Goal: Information Seeking & Learning: Learn about a topic

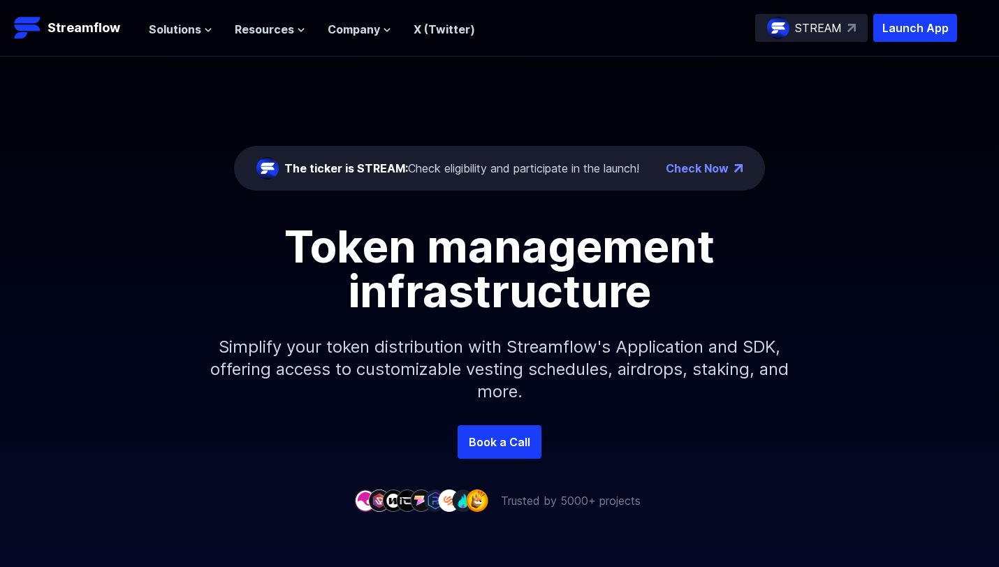
click at [492, 258] on h1 "Token management infrastructure" at bounding box center [499, 268] width 628 height 89
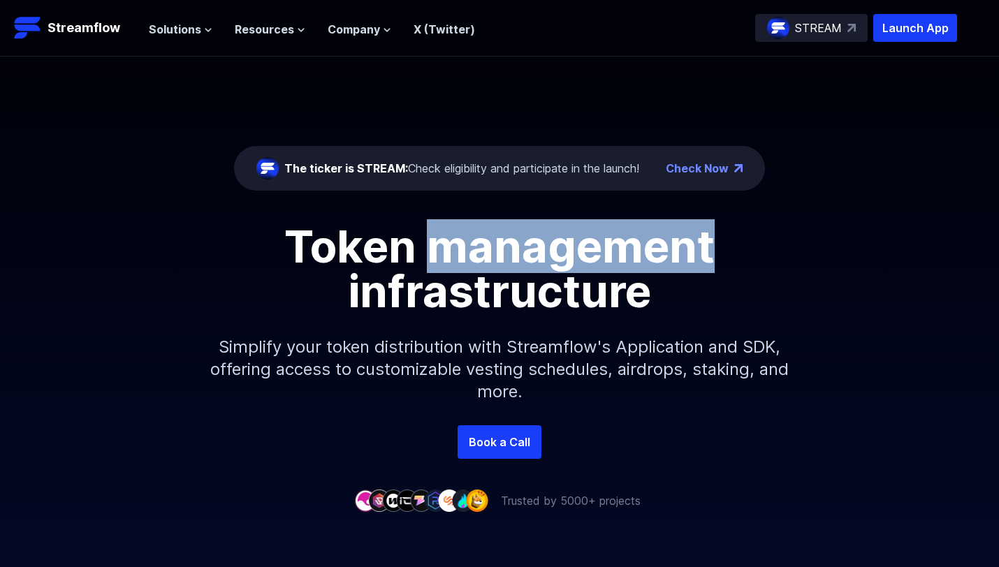
click at [492, 258] on h1 "Token management infrastructure" at bounding box center [499, 268] width 628 height 89
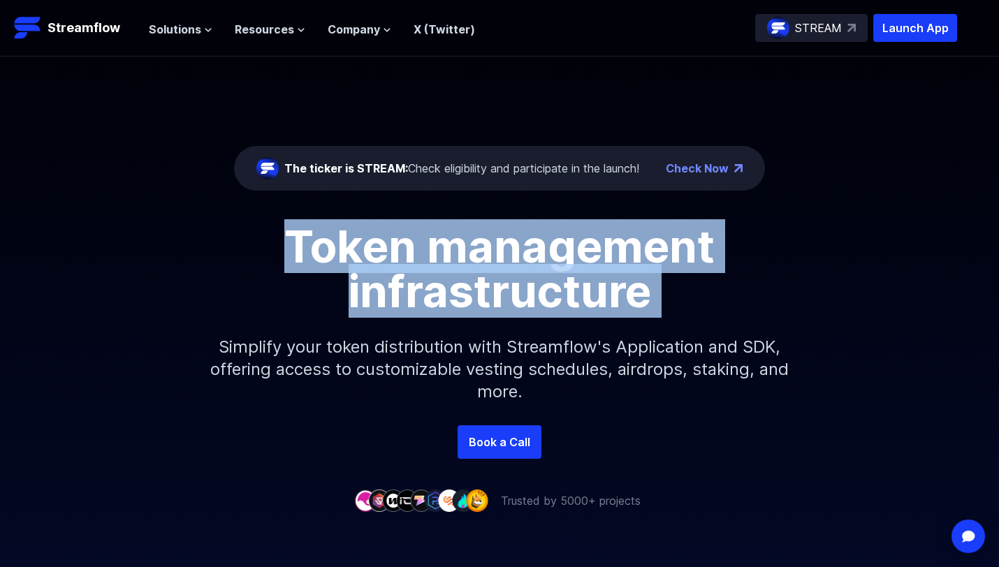
click at [492, 258] on h1 "Token management infrastructure" at bounding box center [499, 268] width 628 height 89
drag, startPoint x: 492, startPoint y: 258, endPoint x: 541, endPoint y: 299, distance: 64.0
click at [541, 299] on h1 "Token management infrastructure" at bounding box center [499, 268] width 628 height 89
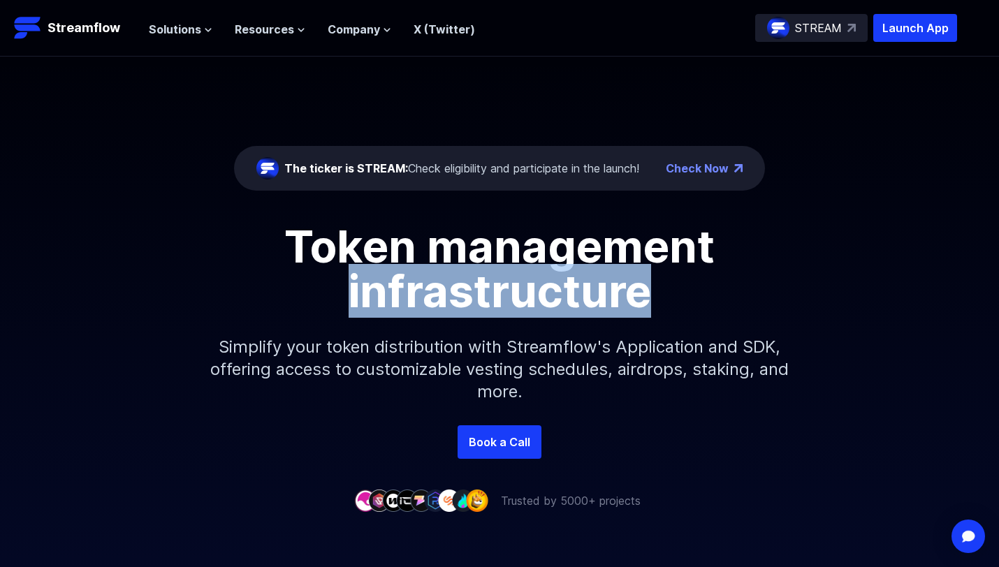
click at [541, 299] on h1 "Token management infrastructure" at bounding box center [499, 268] width 628 height 89
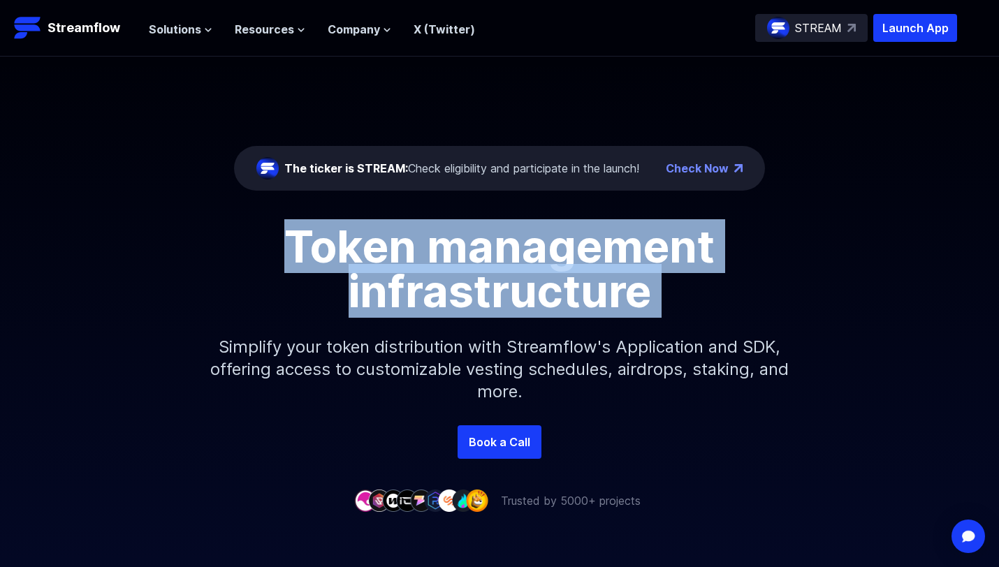
click at [541, 299] on h1 "Token management infrastructure" at bounding box center [499, 268] width 628 height 89
click at [544, 258] on h1 "Token management infrastructure" at bounding box center [499, 268] width 628 height 89
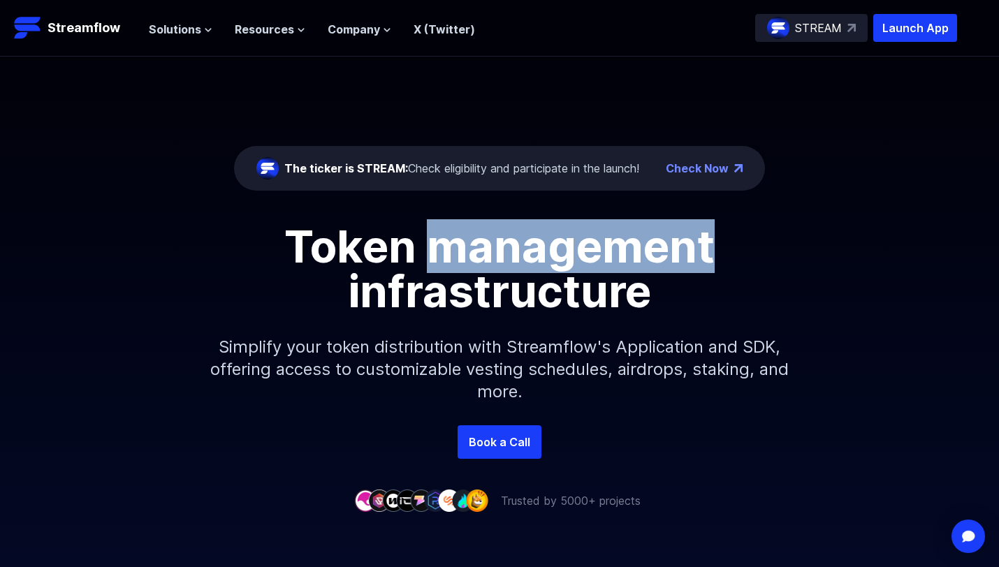
click at [544, 258] on h1 "Token management infrastructure" at bounding box center [499, 268] width 628 height 89
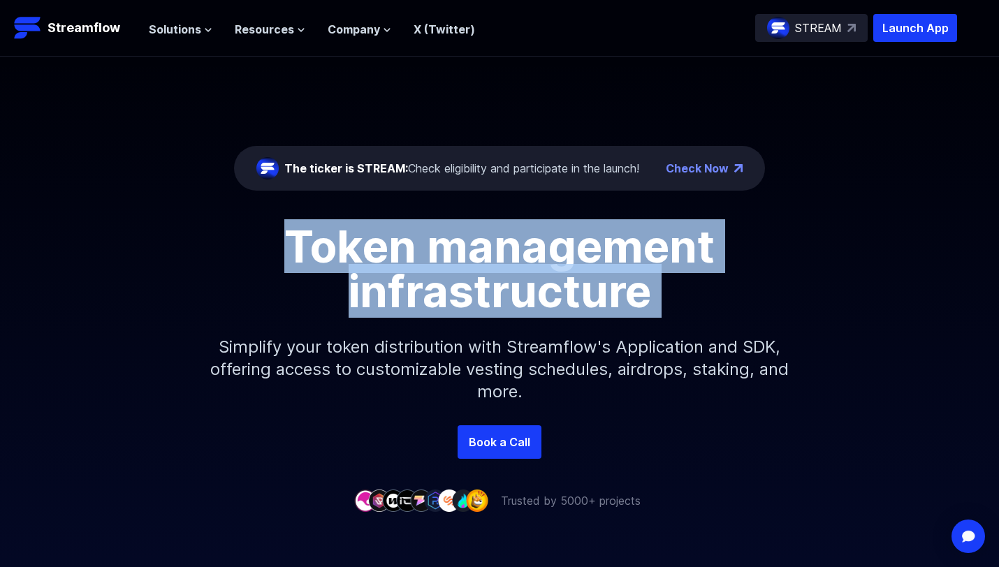
click at [544, 258] on h1 "Token management infrastructure" at bounding box center [499, 268] width 628 height 89
click at [545, 277] on h1 "Token management infrastructure" at bounding box center [499, 268] width 628 height 89
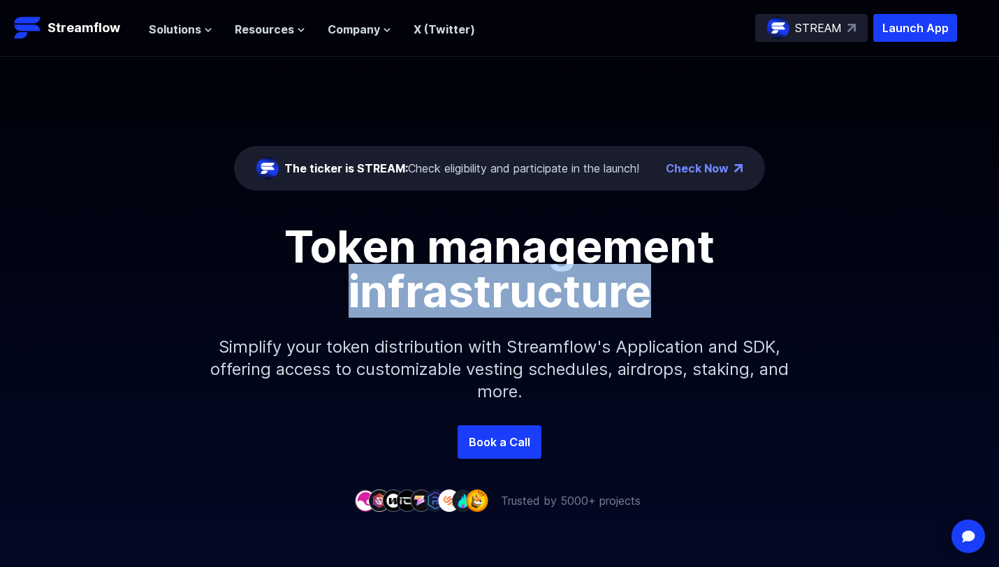
click at [545, 277] on h1 "Token management infrastructure" at bounding box center [499, 268] width 628 height 89
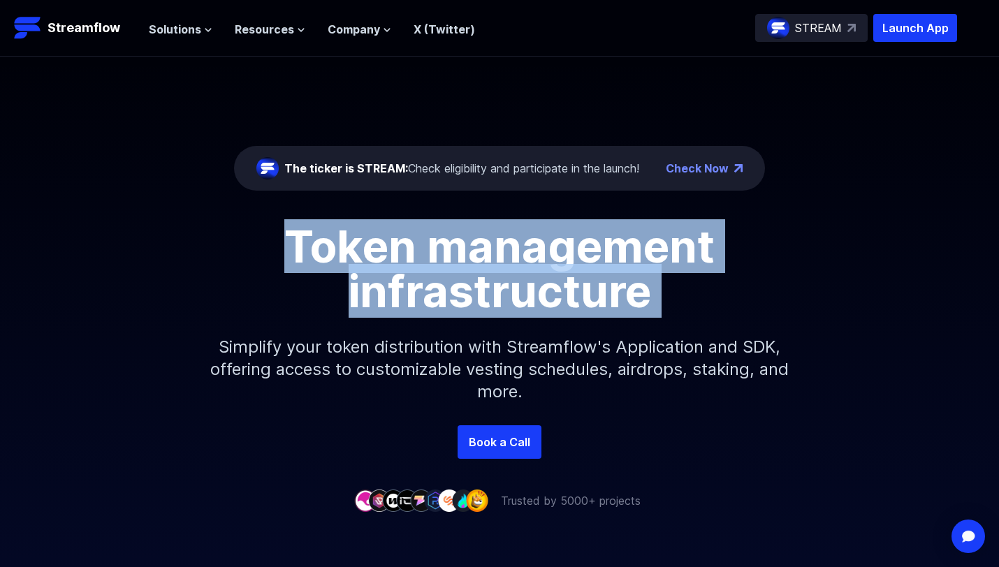
click at [545, 277] on h1 "Token management infrastructure" at bounding box center [499, 268] width 628 height 89
click at [563, 253] on h1 "Token management infrastructure" at bounding box center [499, 268] width 628 height 89
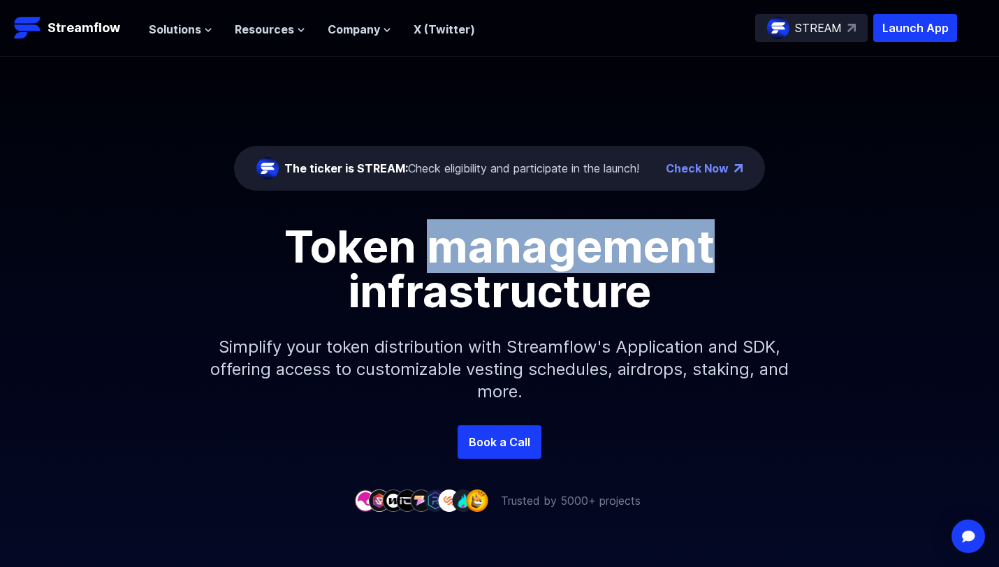
click at [563, 253] on h1 "Token management infrastructure" at bounding box center [499, 268] width 628 height 89
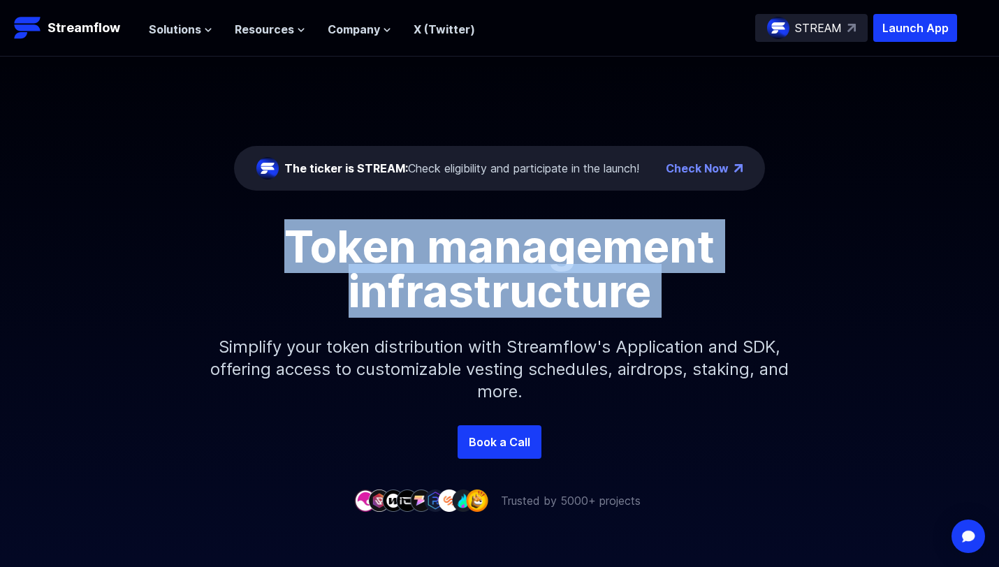
click at [563, 253] on h1 "Token management infrastructure" at bounding box center [499, 268] width 628 height 89
click at [503, 244] on h1 "Token management infrastructure" at bounding box center [499, 268] width 628 height 89
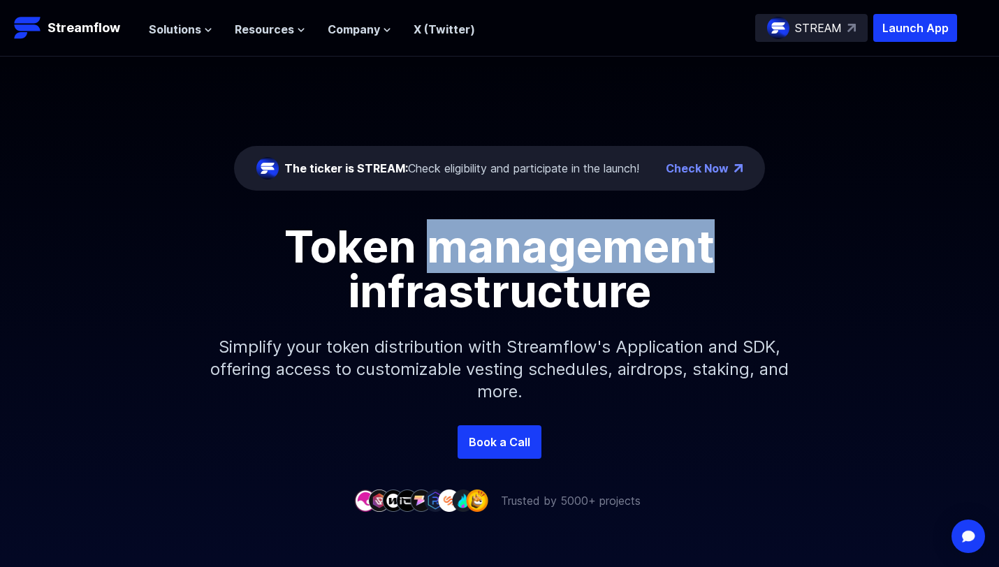
click at [503, 244] on h1 "Token management infrastructure" at bounding box center [499, 268] width 628 height 89
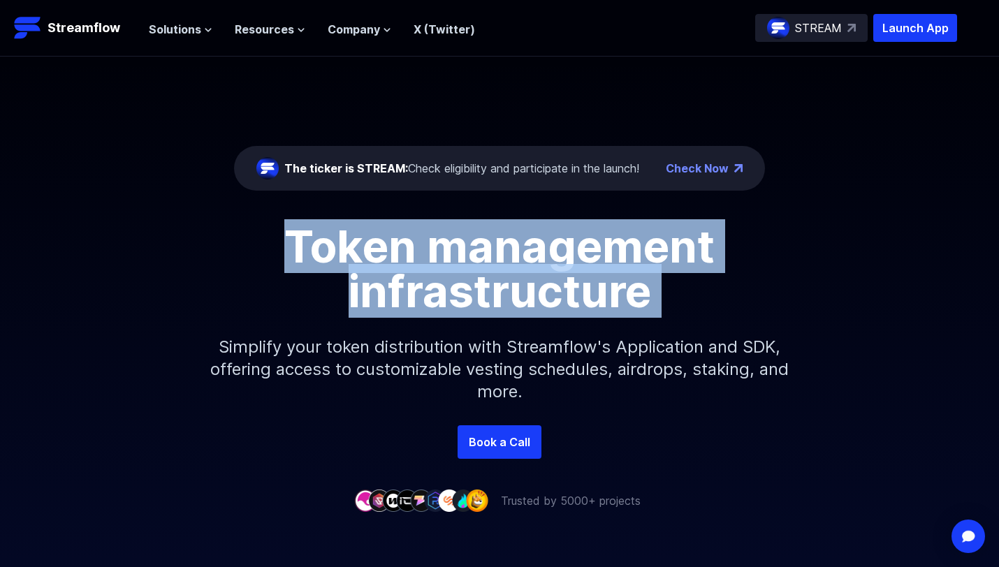
click at [503, 244] on h1 "Token management infrastructure" at bounding box center [499, 268] width 628 height 89
click at [567, 285] on h1 "Token management infrastructure" at bounding box center [499, 268] width 628 height 89
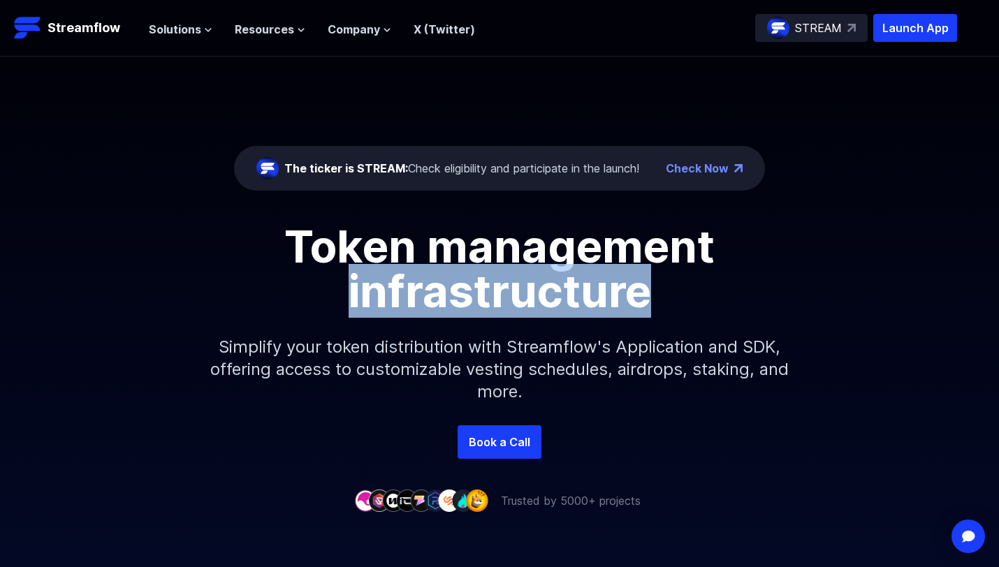
click at [567, 285] on h1 "Token management infrastructure" at bounding box center [499, 268] width 628 height 89
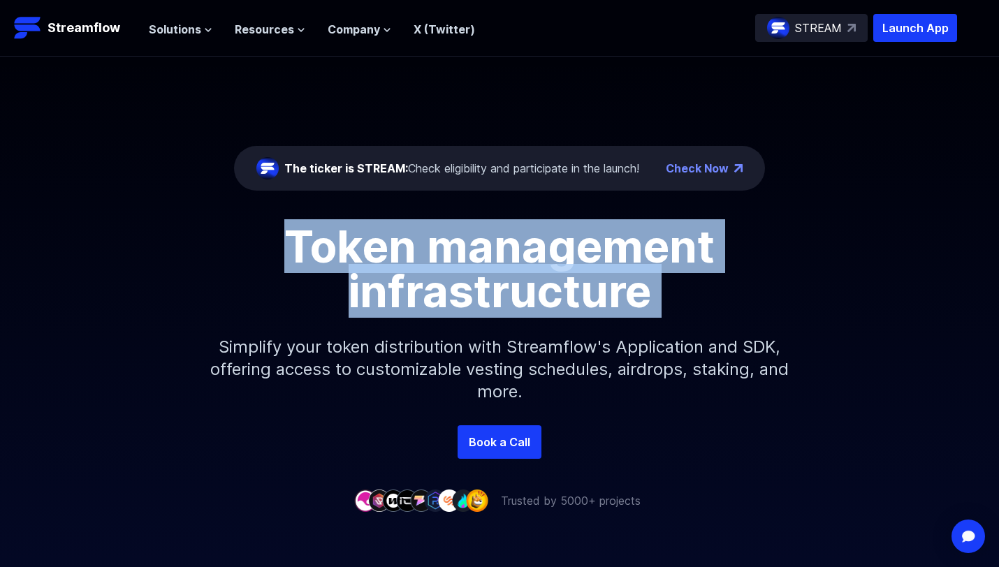
click at [567, 285] on h1 "Token management infrastructure" at bounding box center [499, 268] width 628 height 89
click at [605, 227] on h1 "Token management infrastructure" at bounding box center [499, 268] width 628 height 89
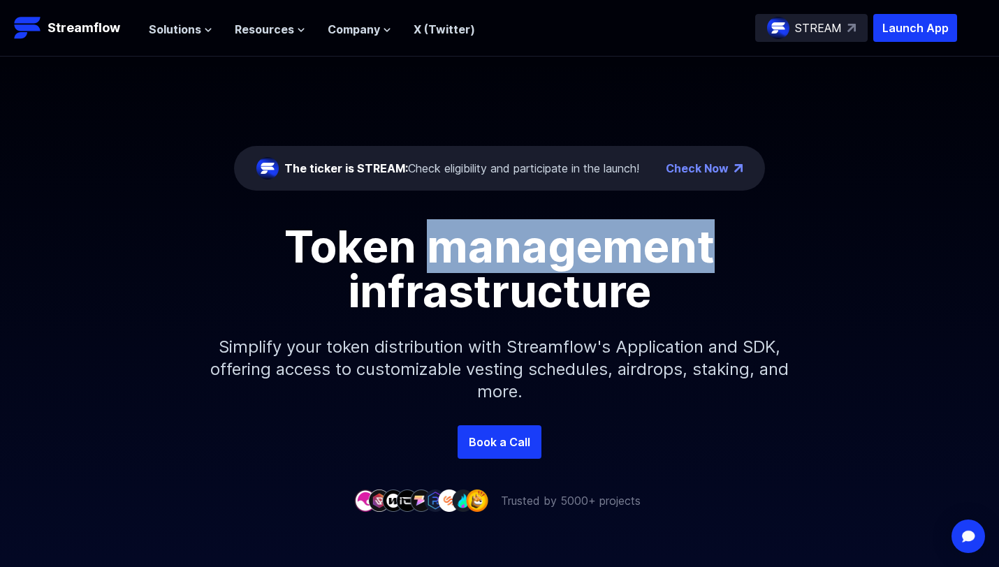
click at [605, 227] on h1 "Token management infrastructure" at bounding box center [499, 268] width 628 height 89
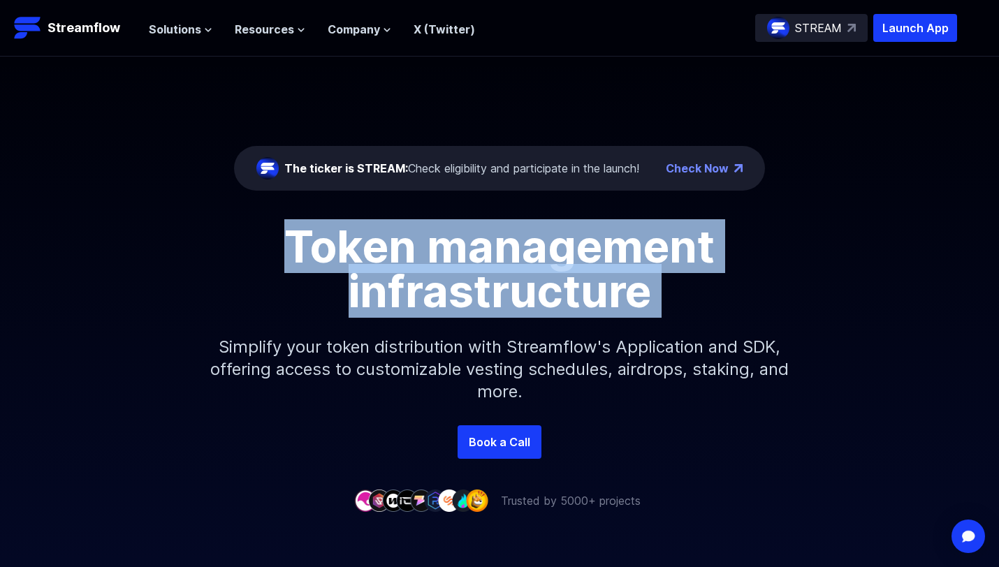
click at [605, 227] on h1 "Token management infrastructure" at bounding box center [499, 268] width 628 height 89
click at [574, 281] on h1 "Token management infrastructure" at bounding box center [499, 268] width 628 height 89
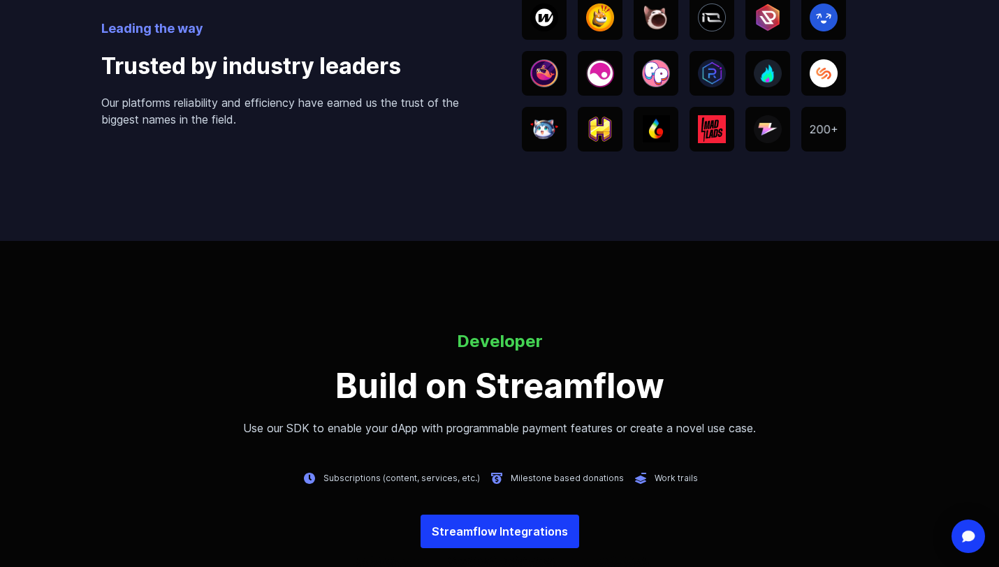
scroll to position [2901, 0]
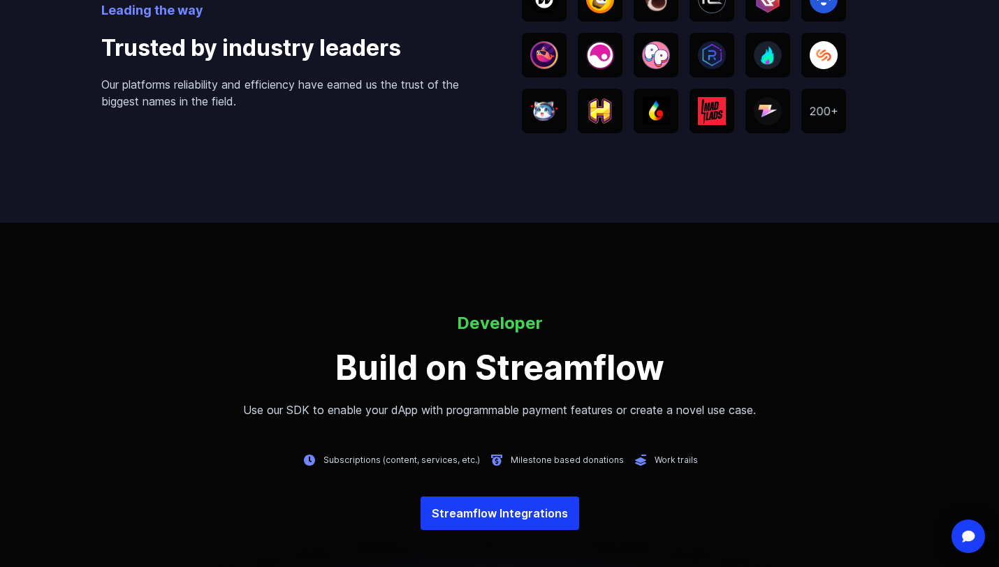
click at [594, 346] on div "Developer Build on Streamflow Use our SDK to enable your [PERSON_NAME] with pro…" at bounding box center [499, 365] width 999 height 106
click at [571, 357] on h3 "Build on Streamflow" at bounding box center [499, 368] width 999 height 34
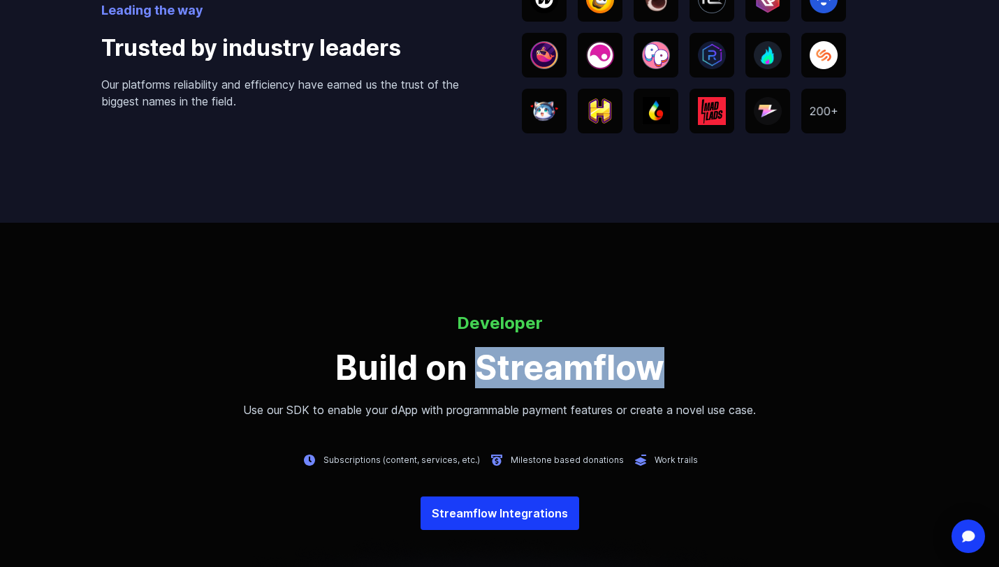
click at [571, 357] on h3 "Build on Streamflow" at bounding box center [499, 368] width 999 height 34
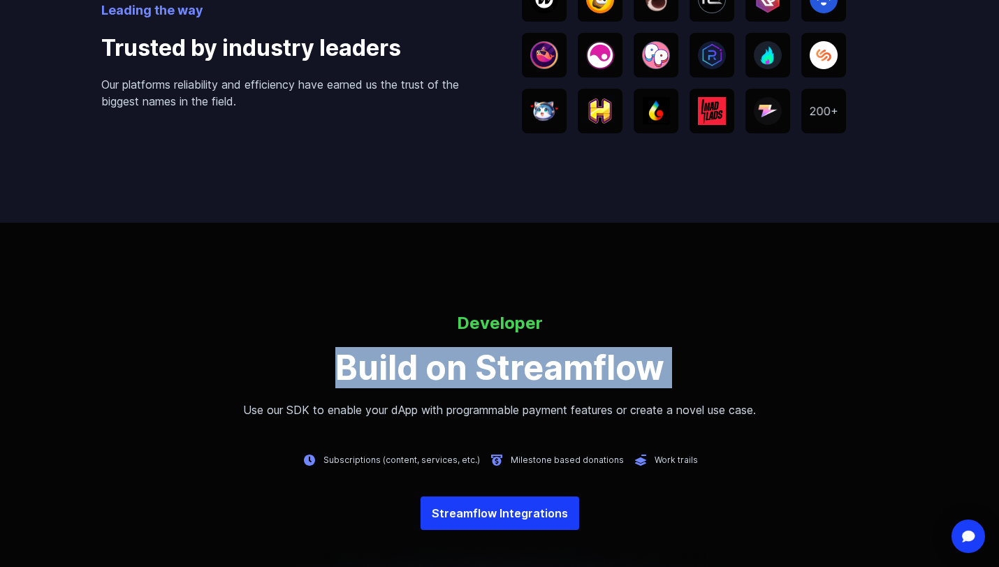
click at [571, 357] on h3 "Build on Streamflow" at bounding box center [499, 368] width 999 height 34
click at [570, 400] on div "Developer Build on Streamflow Use our SDK to enable your [PERSON_NAME] with pro…" at bounding box center [499, 365] width 999 height 106
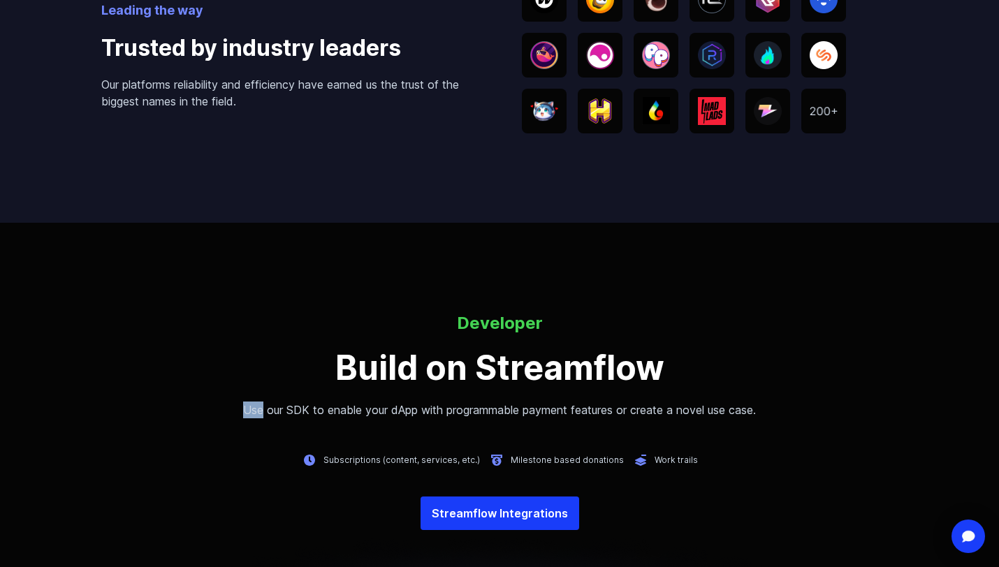
click at [570, 400] on div "Developer Build on Streamflow Use our SDK to enable your [PERSON_NAME] with pro…" at bounding box center [499, 365] width 999 height 106
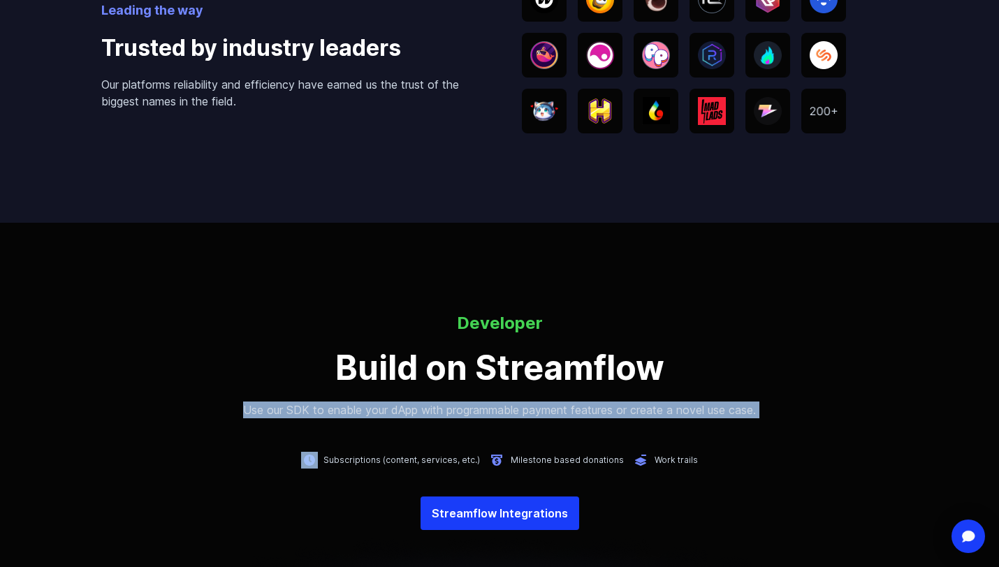
click at [570, 400] on div "Developer Build on Streamflow Use our SDK to enable your [PERSON_NAME] with pro…" at bounding box center [499, 365] width 999 height 106
click at [643, 414] on p "Use our SDK to enable your dApp with programmable payment features or create a …" at bounding box center [499, 410] width 999 height 17
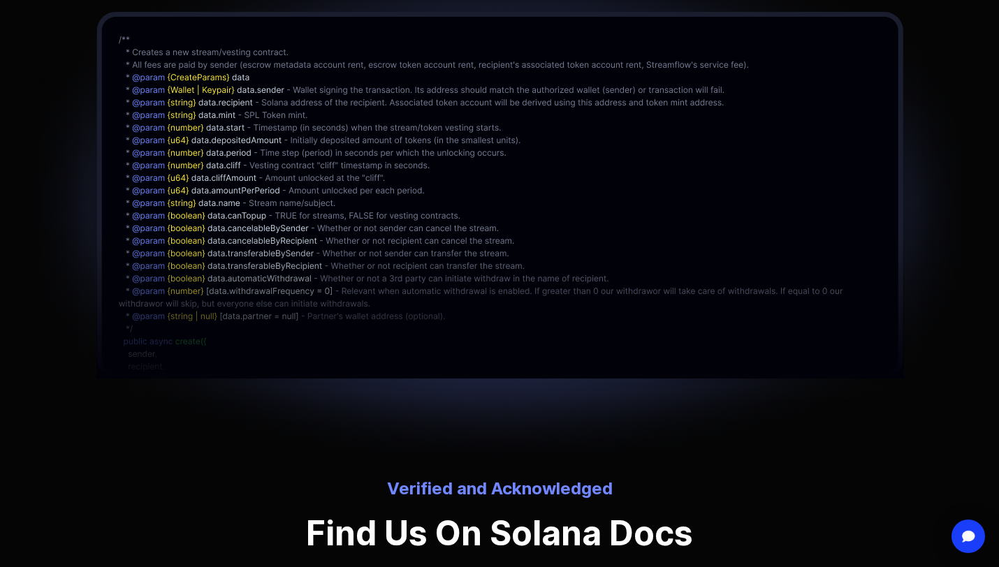
scroll to position [3500, 0]
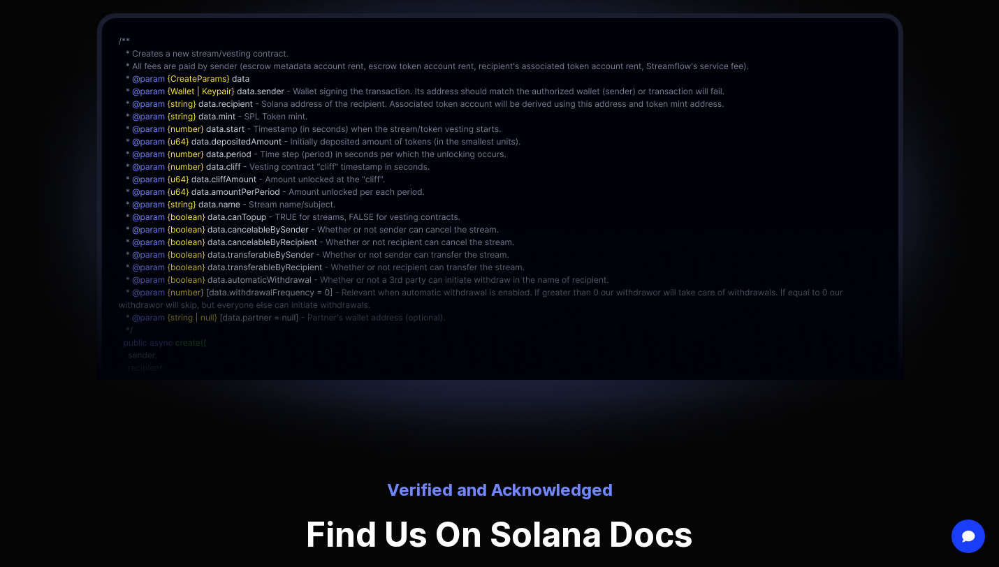
click at [587, 315] on img at bounding box center [499, 205] width 992 height 548
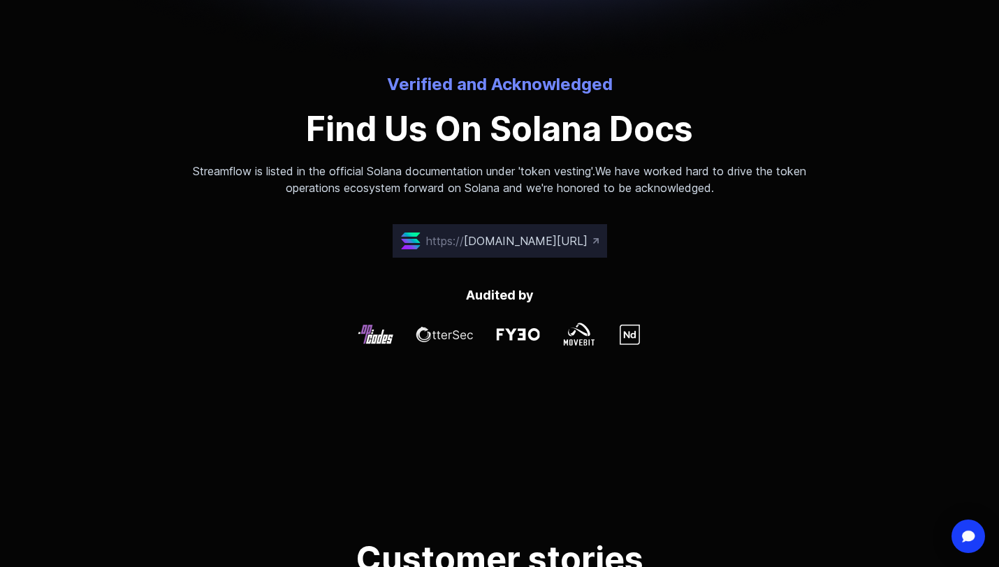
scroll to position [3926, 0]
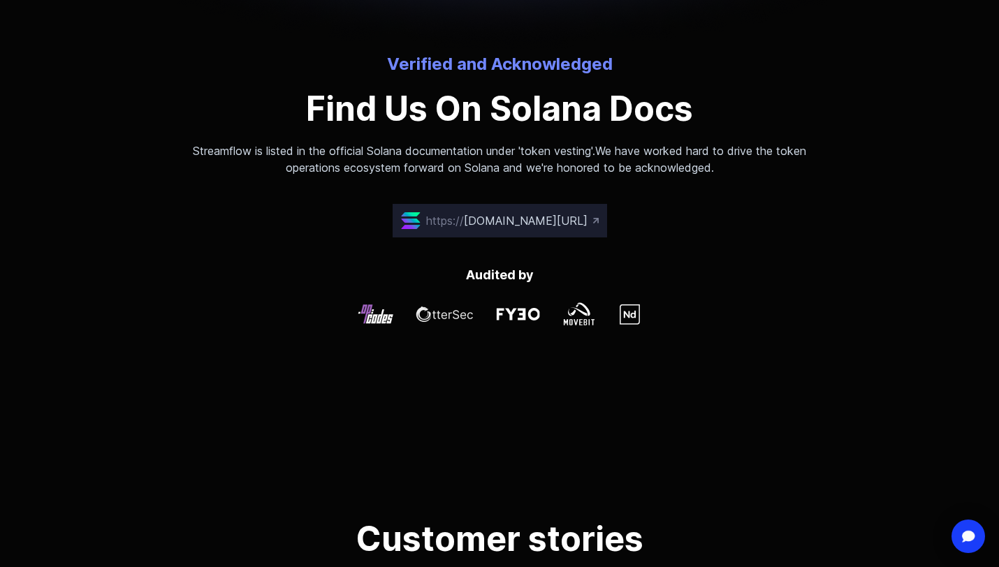
click at [612, 172] on p "Streamflow is listed in the official Solana documentation under 'token vesting'…" at bounding box center [499, 159] width 648 height 34
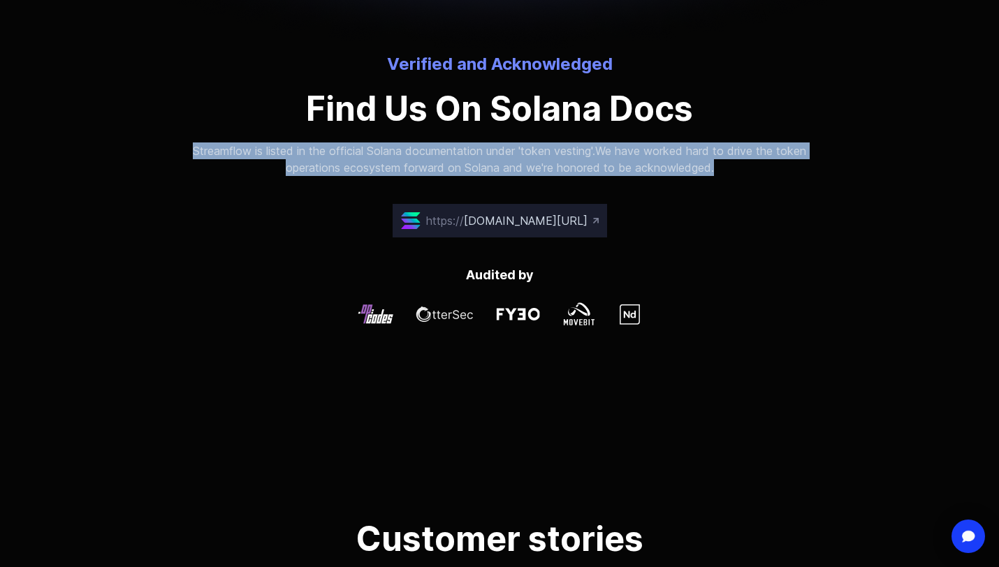
click at [612, 172] on p "Streamflow is listed in the official Solana documentation under 'token vesting'…" at bounding box center [499, 159] width 648 height 34
click at [649, 159] on p "Streamflow is listed in the official Solana documentation under 'token vesting'…" at bounding box center [499, 159] width 648 height 34
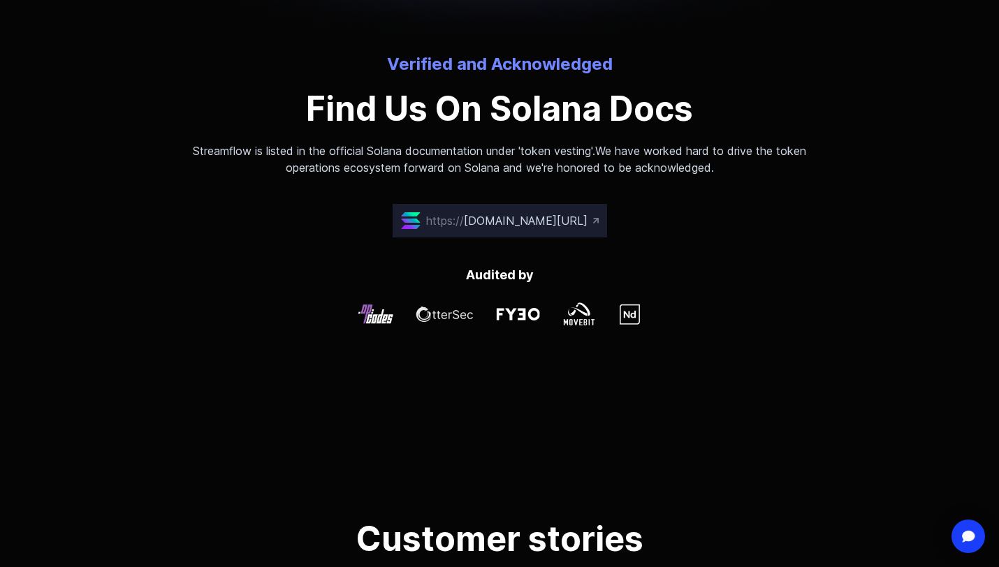
click at [611, 153] on p "Streamflow is listed in the official Solana documentation under 'token vesting'…" at bounding box center [499, 159] width 648 height 34
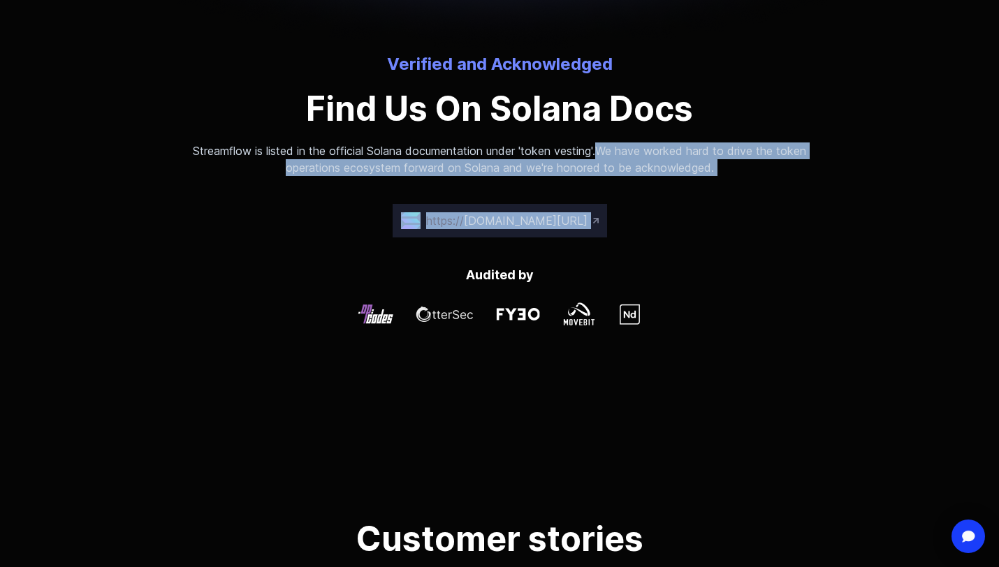
drag, startPoint x: 611, startPoint y: 153, endPoint x: 692, endPoint y: 183, distance: 86.4
click at [692, 183] on div "Verified and Acknowledged Find Us On Solana Docs Streamflow is listed in the of…" at bounding box center [499, 234] width 999 height 363
click at [700, 177] on div "Verified and Acknowledged Find Us On Solana Docs Streamflow is listed in the of…" at bounding box center [499, 234] width 999 height 363
drag, startPoint x: 700, startPoint y: 177, endPoint x: 610, endPoint y: 149, distance: 95.0
click at [610, 149] on div "Verified and Acknowledged Find Us On Solana Docs Streamflow is listed in the of…" at bounding box center [499, 234] width 999 height 363
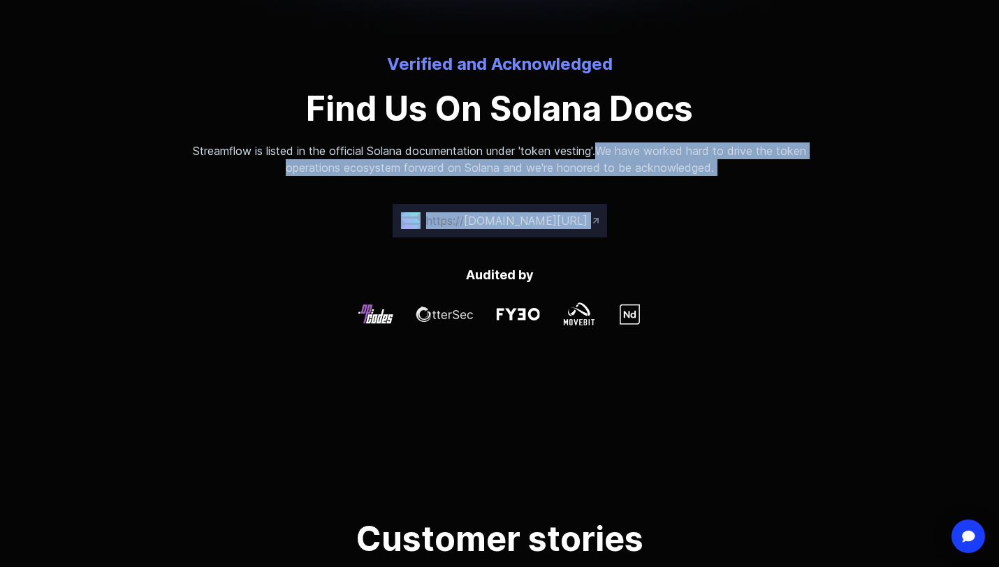
click at [610, 149] on p "Streamflow is listed in the official Solana documentation under 'token vesting'…" at bounding box center [499, 159] width 648 height 34
drag, startPoint x: 610, startPoint y: 149, endPoint x: 677, endPoint y: 173, distance: 72.0
click at [677, 173] on p "Streamflow is listed in the official Solana documentation under 'token vesting'…" at bounding box center [499, 159] width 648 height 34
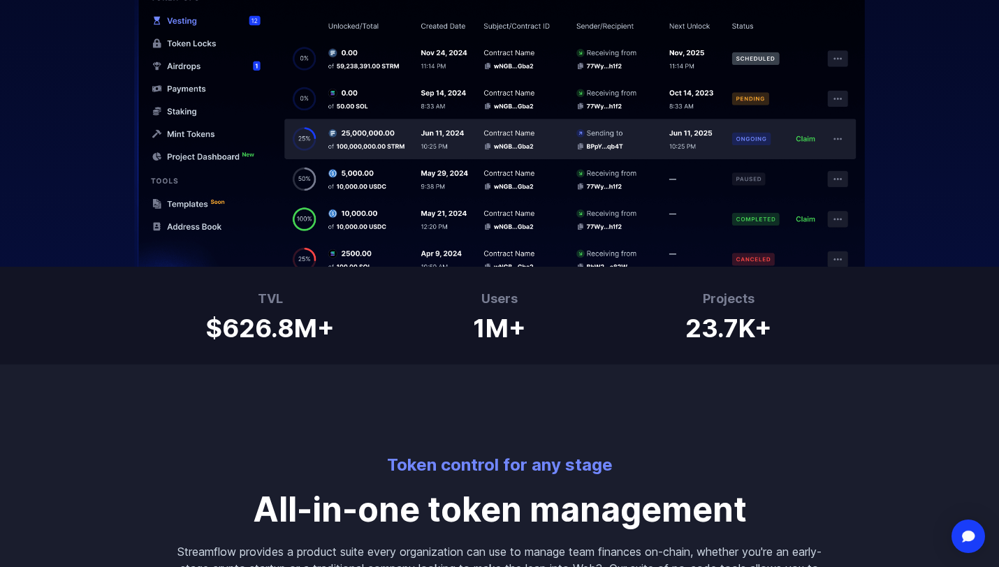
scroll to position [0, 0]
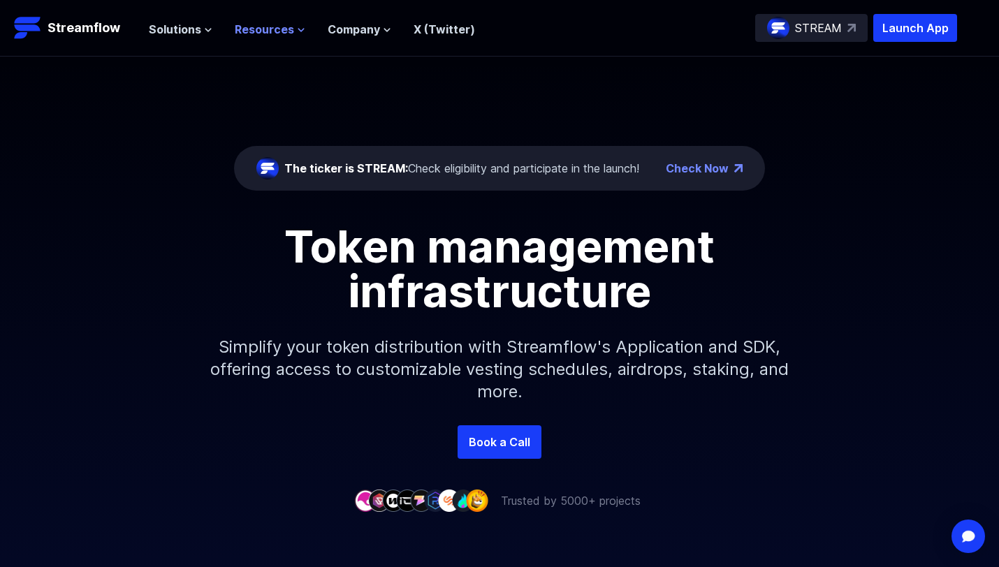
click at [267, 29] on span "Resources" at bounding box center [264, 29] width 59 height 17
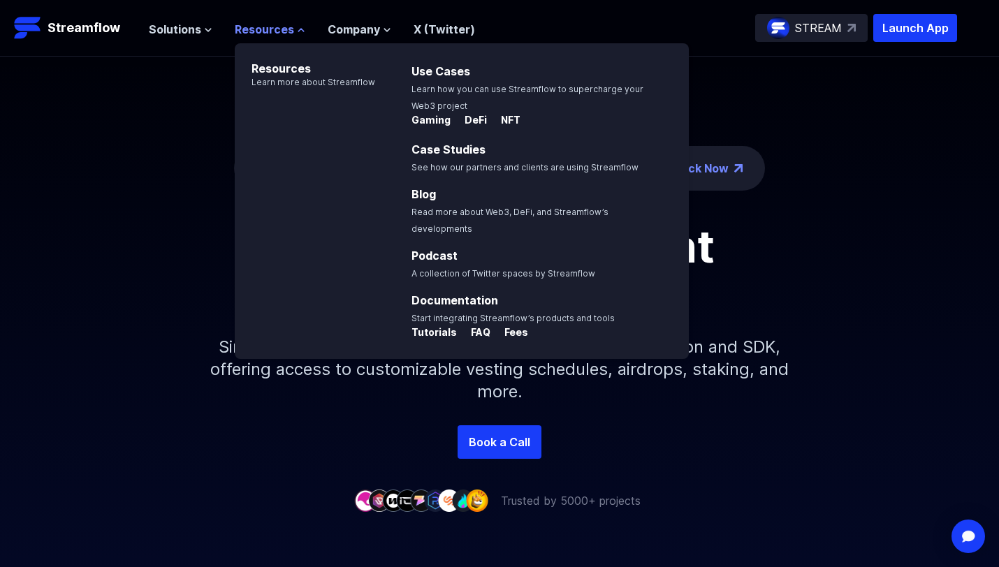
click at [280, 31] on span "Resources" at bounding box center [264, 29] width 59 height 17
